Goal: Information Seeking & Learning: Learn about a topic

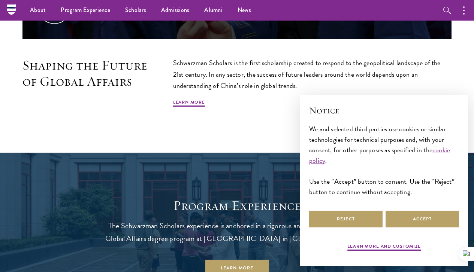
scroll to position [437, 0]
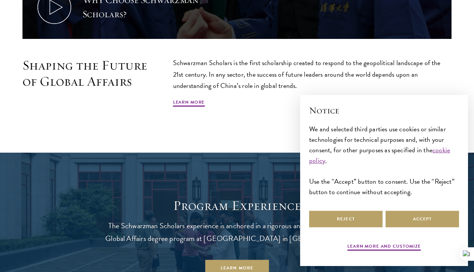
click at [416, 209] on div "Reject Accept" at bounding box center [384, 219] width 150 height 20
click at [412, 211] on button "Accept" at bounding box center [421, 219] width 73 height 17
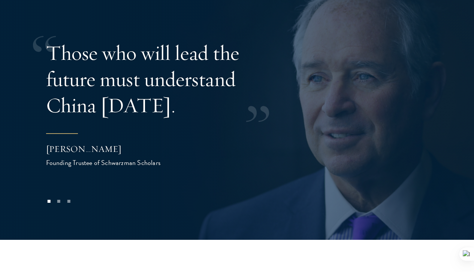
scroll to position [1444, 0]
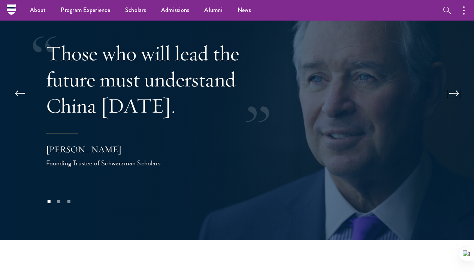
click at [452, 83] on button at bounding box center [453, 93] width 25 height 21
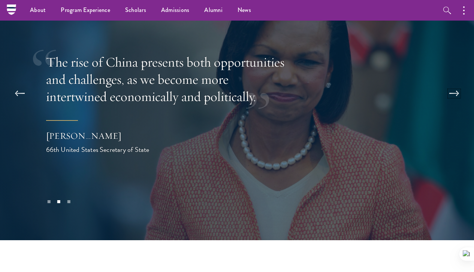
click at [448, 83] on button at bounding box center [453, 93] width 25 height 21
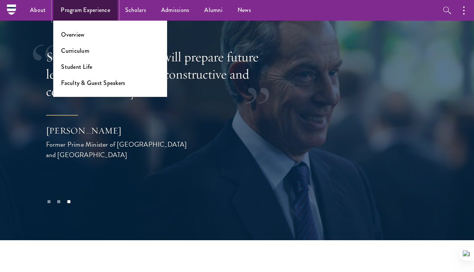
click at [110, 13] on link "Program Experience" at bounding box center [85, 10] width 64 height 21
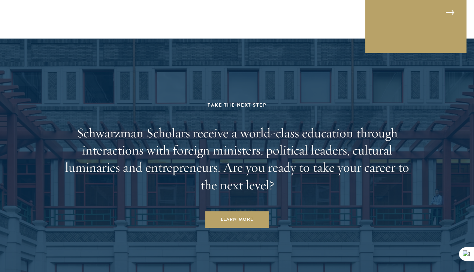
scroll to position [3721, 0]
